Goal: Task Accomplishment & Management: Manage account settings

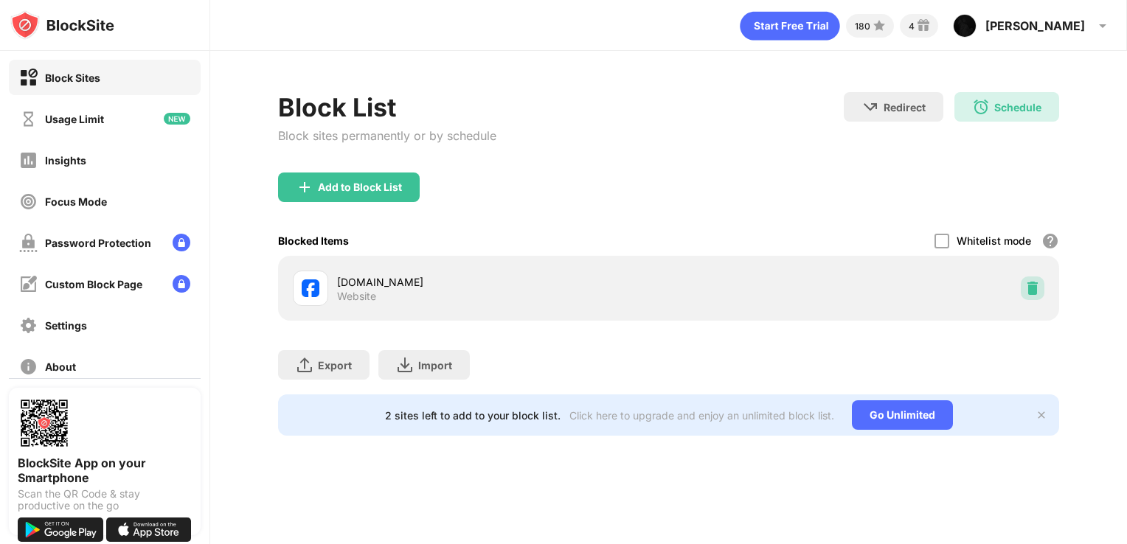
click at [1029, 281] on img at bounding box center [1032, 288] width 15 height 15
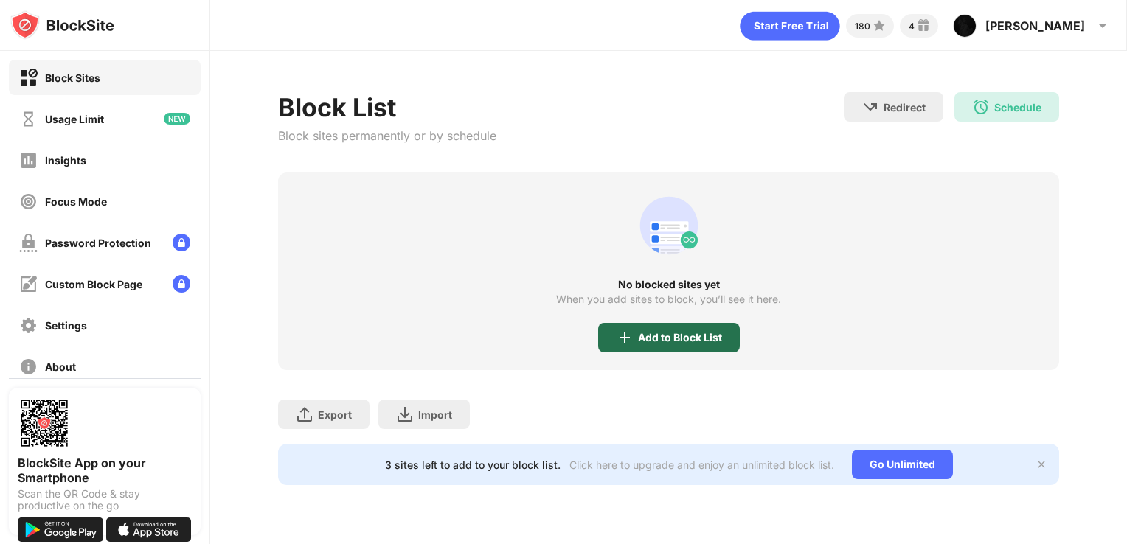
click at [656, 334] on div "Add to Block List" at bounding box center [680, 338] width 84 height 12
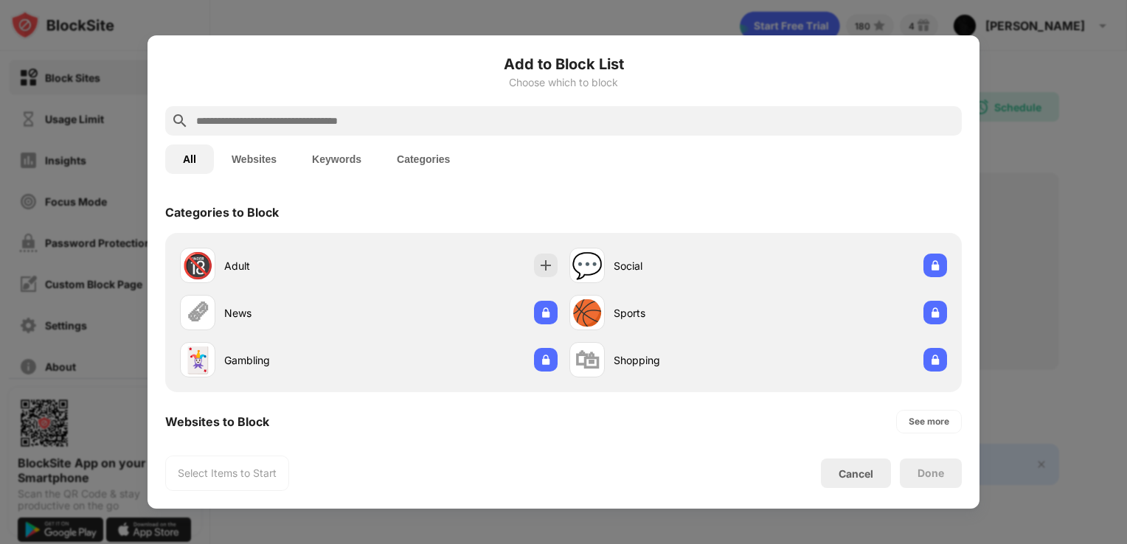
click at [490, 118] on input "text" at bounding box center [575, 121] width 761 height 18
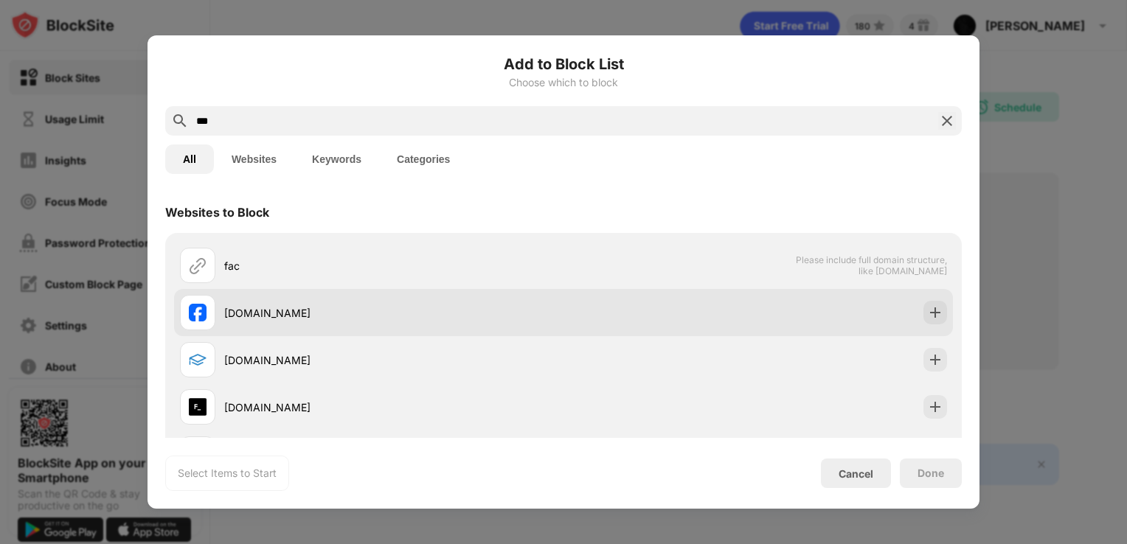
type input "***"
click at [265, 301] on div "[DOMAIN_NAME]" at bounding box center [371, 312] width 383 height 35
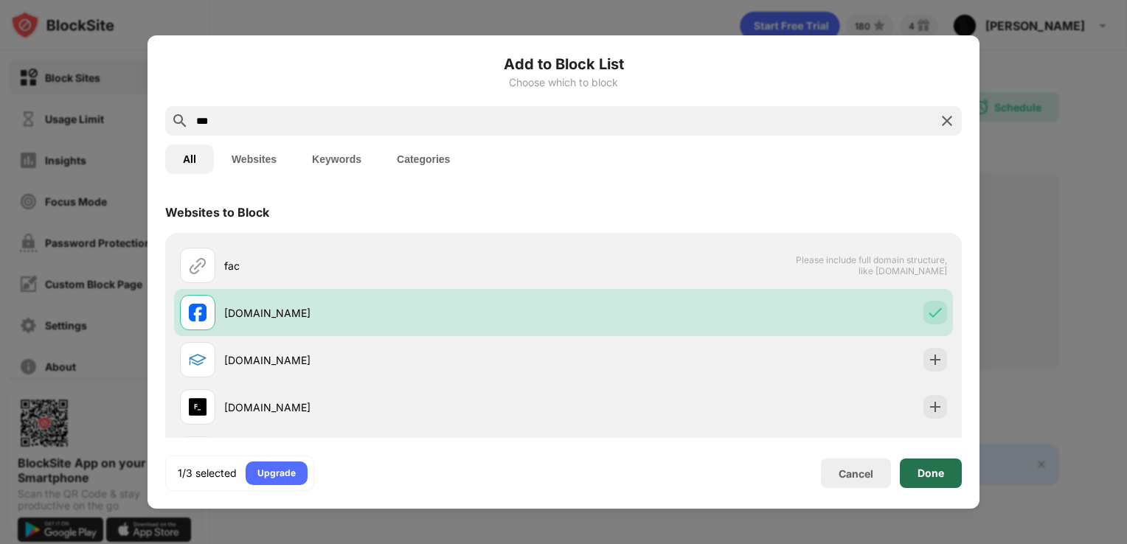
click at [934, 470] on div "Done" at bounding box center [930, 474] width 27 height 12
